Goal: Find specific page/section: Find specific page/section

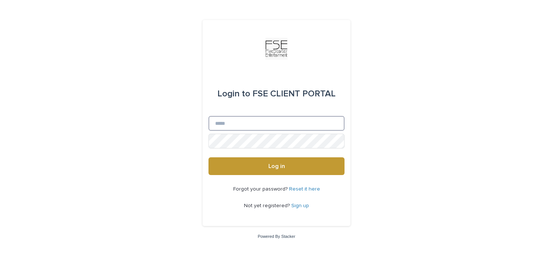
click at [242, 126] on input "Email" at bounding box center [276, 123] width 136 height 15
type input "**********"
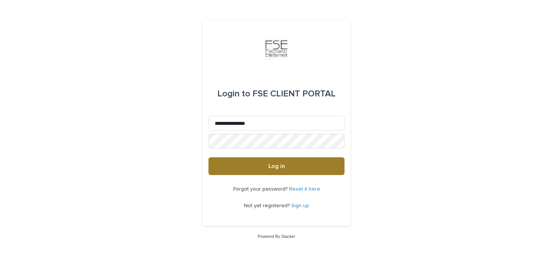
click at [259, 169] on button "Log in" at bounding box center [276, 166] width 136 height 18
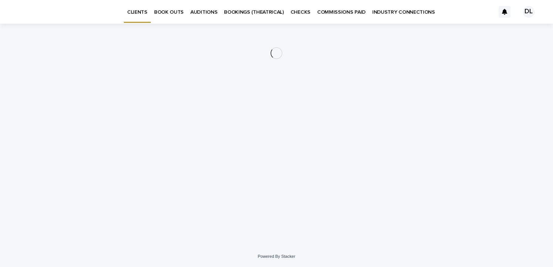
click at [327, 14] on p "COMMISSIONS PAID" at bounding box center [341, 8] width 48 height 16
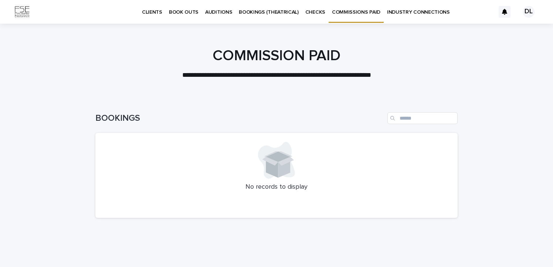
click at [279, 11] on p "BOOKINGS (THEATRICAL)" at bounding box center [269, 8] width 60 height 16
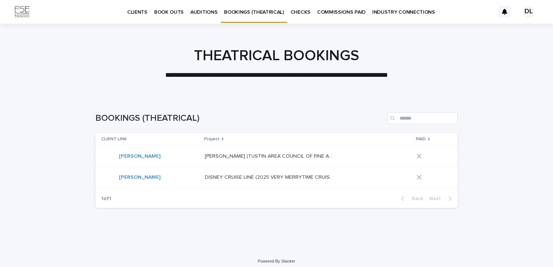
click at [172, 177] on div "David Leppert" at bounding box center [150, 177] width 98 height 15
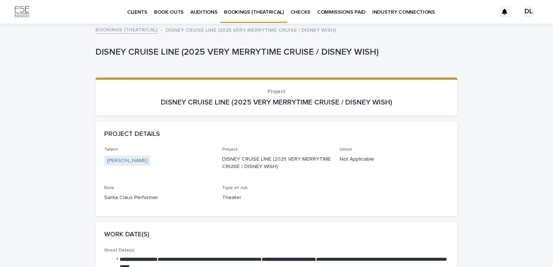
click at [325, 10] on p "COMMISSIONS PAID" at bounding box center [341, 8] width 48 height 16
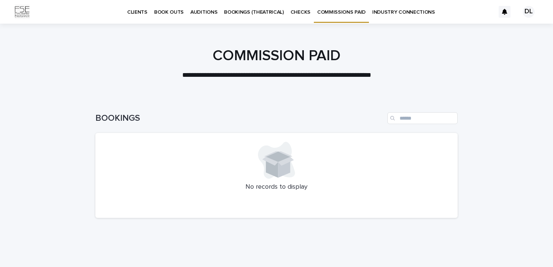
click at [273, 14] on p "BOOKINGS (THEATRICAL)" at bounding box center [254, 8] width 60 height 16
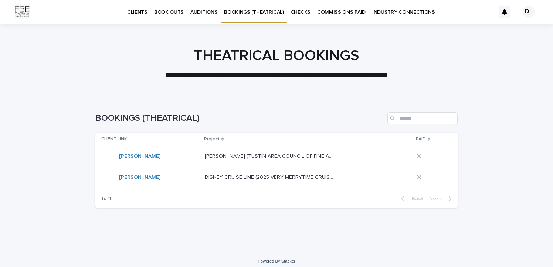
click at [205, 157] on p "MARY POPPINS (TUSTIN AREA COUNCIL OF FINE ARTS)" at bounding box center [270, 156] width 131 height 8
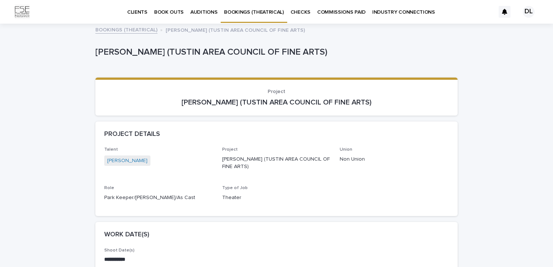
click at [198, 8] on p "AUDITIONS" at bounding box center [203, 8] width 27 height 16
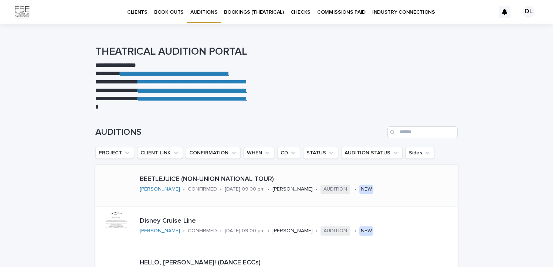
click at [229, 188] on p "08/14/2025 09:00 pm" at bounding box center [245, 189] width 40 height 6
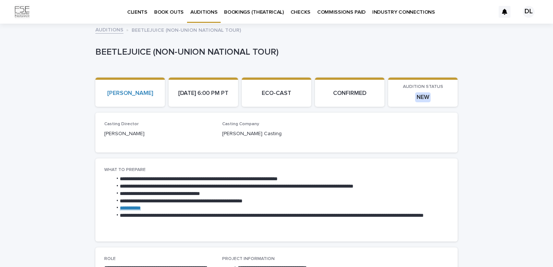
click at [239, 13] on p "BOOKINGS (THEATRICAL)" at bounding box center [254, 8] width 60 height 16
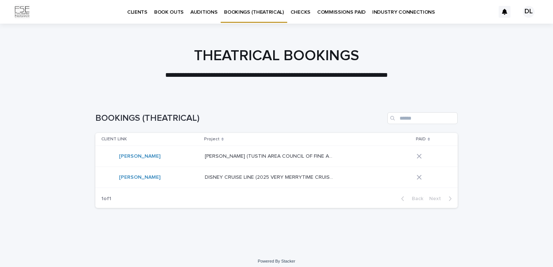
click at [249, 174] on p "DISNEY CRUISE LINE (2025 VERY MERRYTIME CRUISE / DISNEY WISH)" at bounding box center [270, 177] width 131 height 8
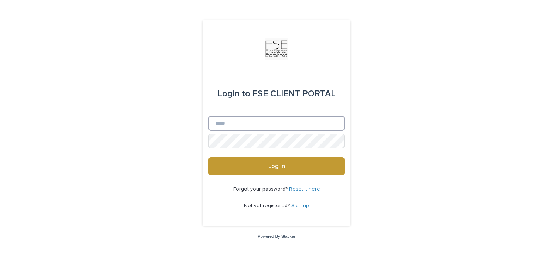
click at [243, 127] on input "Email" at bounding box center [276, 123] width 136 height 15
type input "**********"
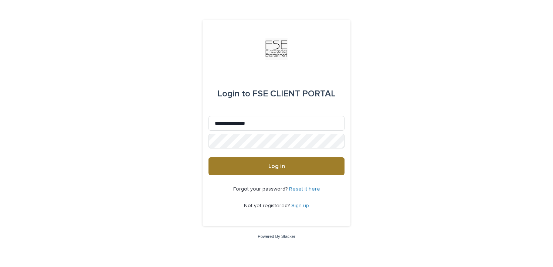
click at [273, 173] on button "Log in" at bounding box center [276, 166] width 136 height 18
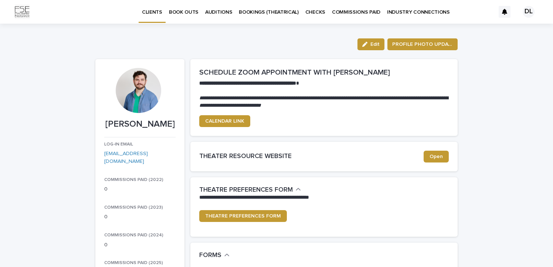
click at [266, 14] on p "BOOKINGS (THEATRICAL)" at bounding box center [269, 8] width 60 height 16
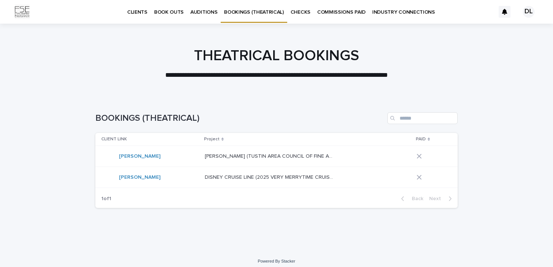
click at [205, 180] on p "DISNEY CRUISE LINE (2025 VERY MERRYTIME CRUISE / DISNEY WISH)" at bounding box center [270, 177] width 131 height 8
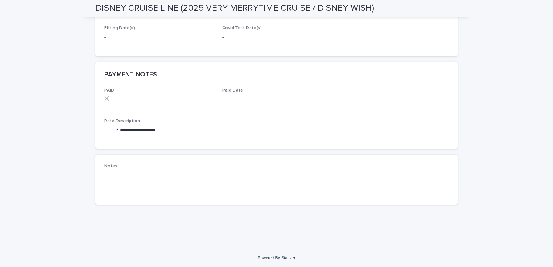
scroll to position [284, 0]
